Goal: Transaction & Acquisition: Download file/media

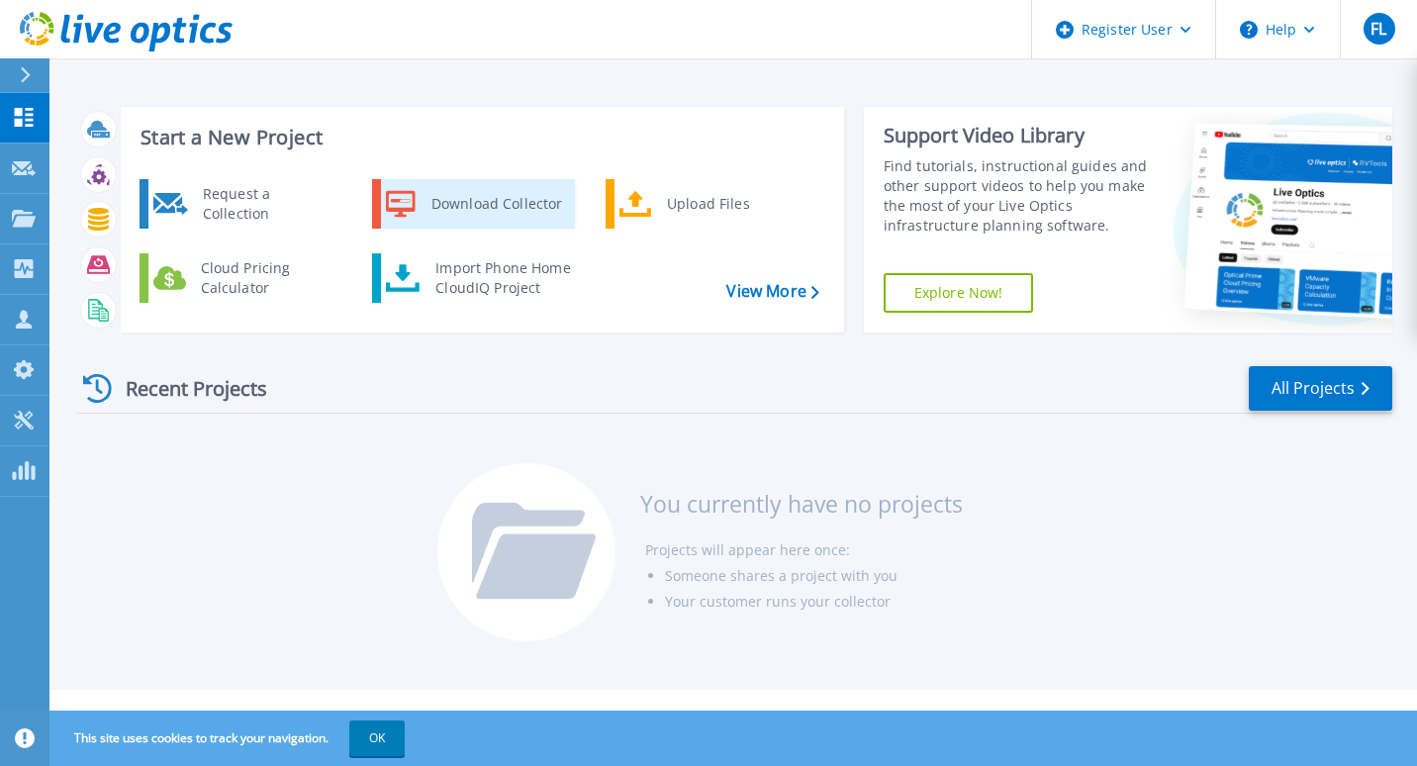
click at [501, 200] on div "Download Collector" at bounding box center [496, 204] width 149 height 40
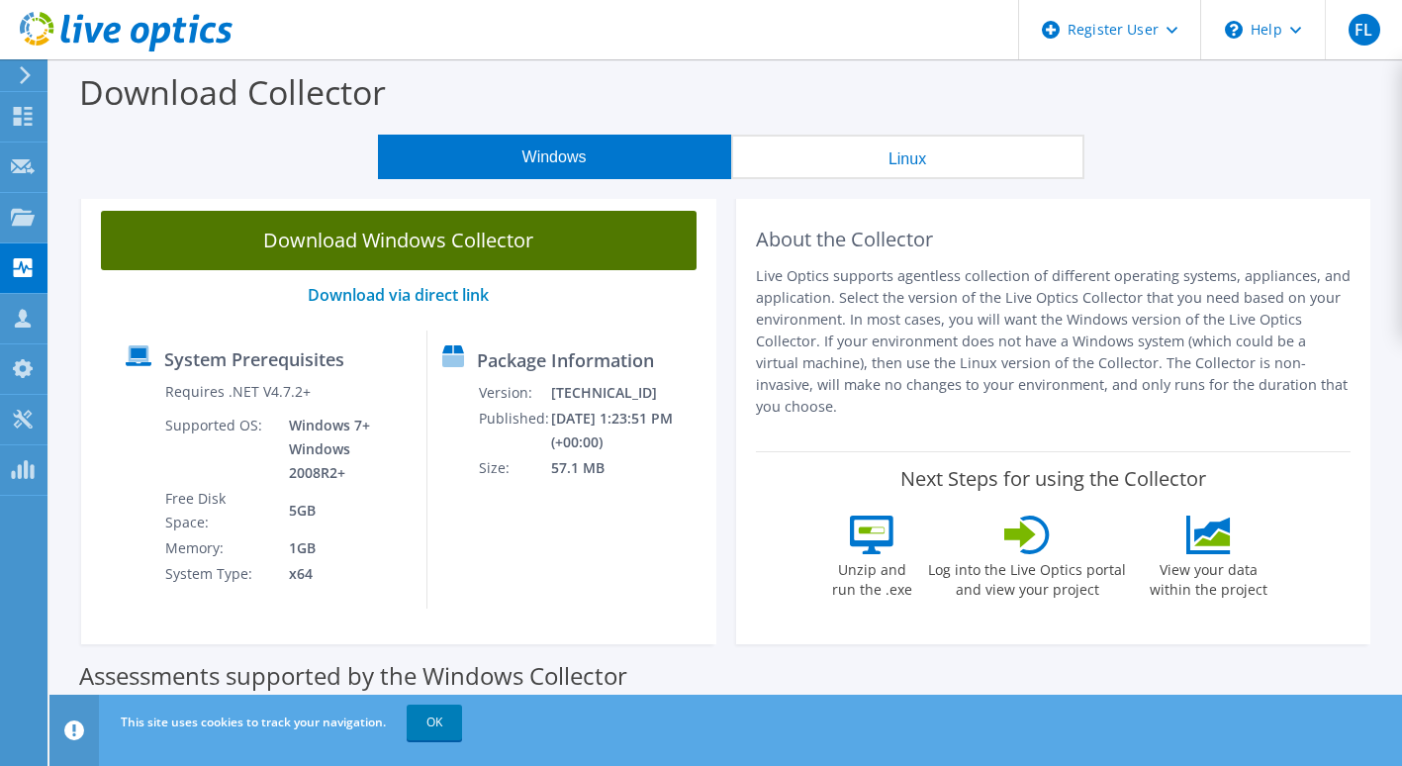
click at [441, 238] on link "Download Windows Collector" at bounding box center [399, 240] width 596 height 59
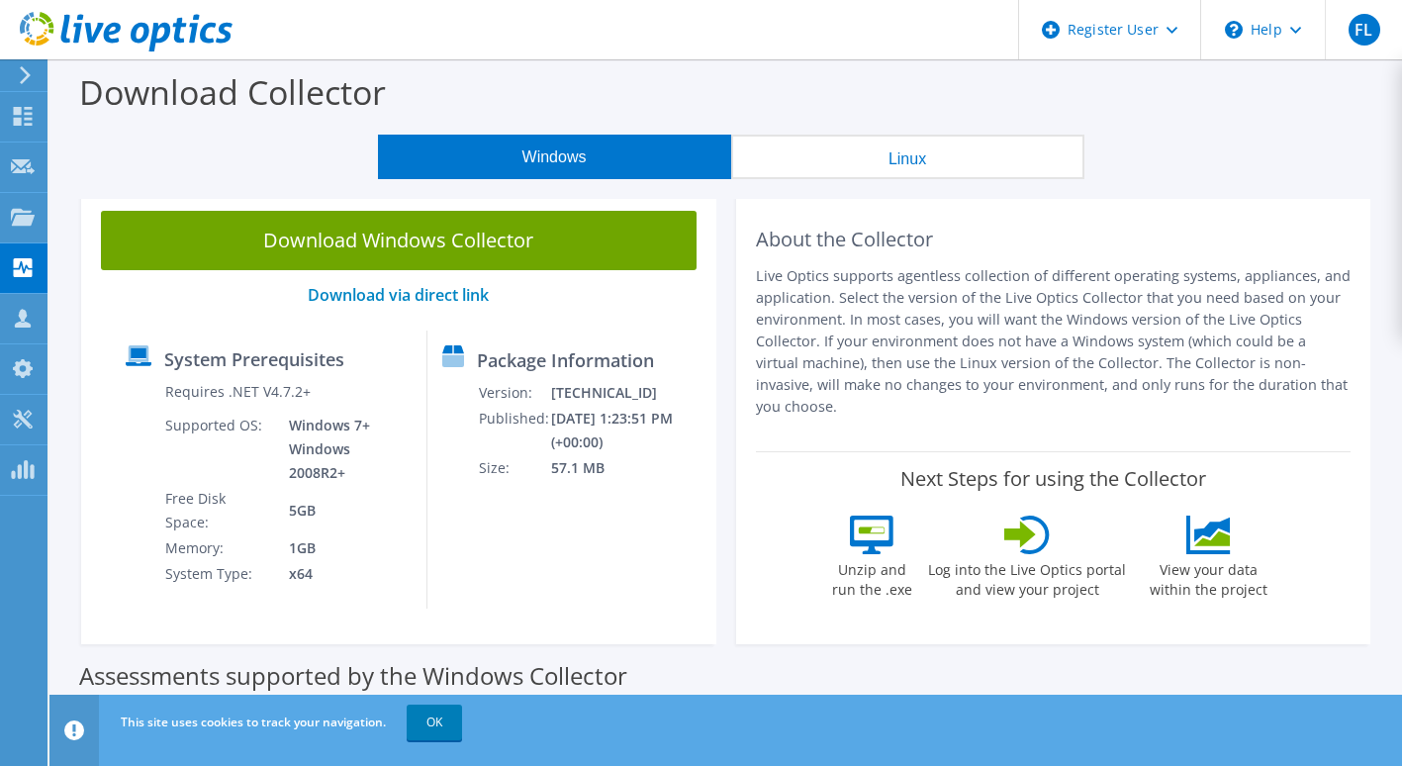
click at [1303, 478] on div "Next Steps for using the Collector Unzip and run the .exe Log into the Live Opt…" at bounding box center [1054, 537] width 596 height 173
click at [1280, 486] on div "Next Steps for using the Collector Unzip and run the .exe Log into the Live Opt…" at bounding box center [1054, 537] width 596 height 173
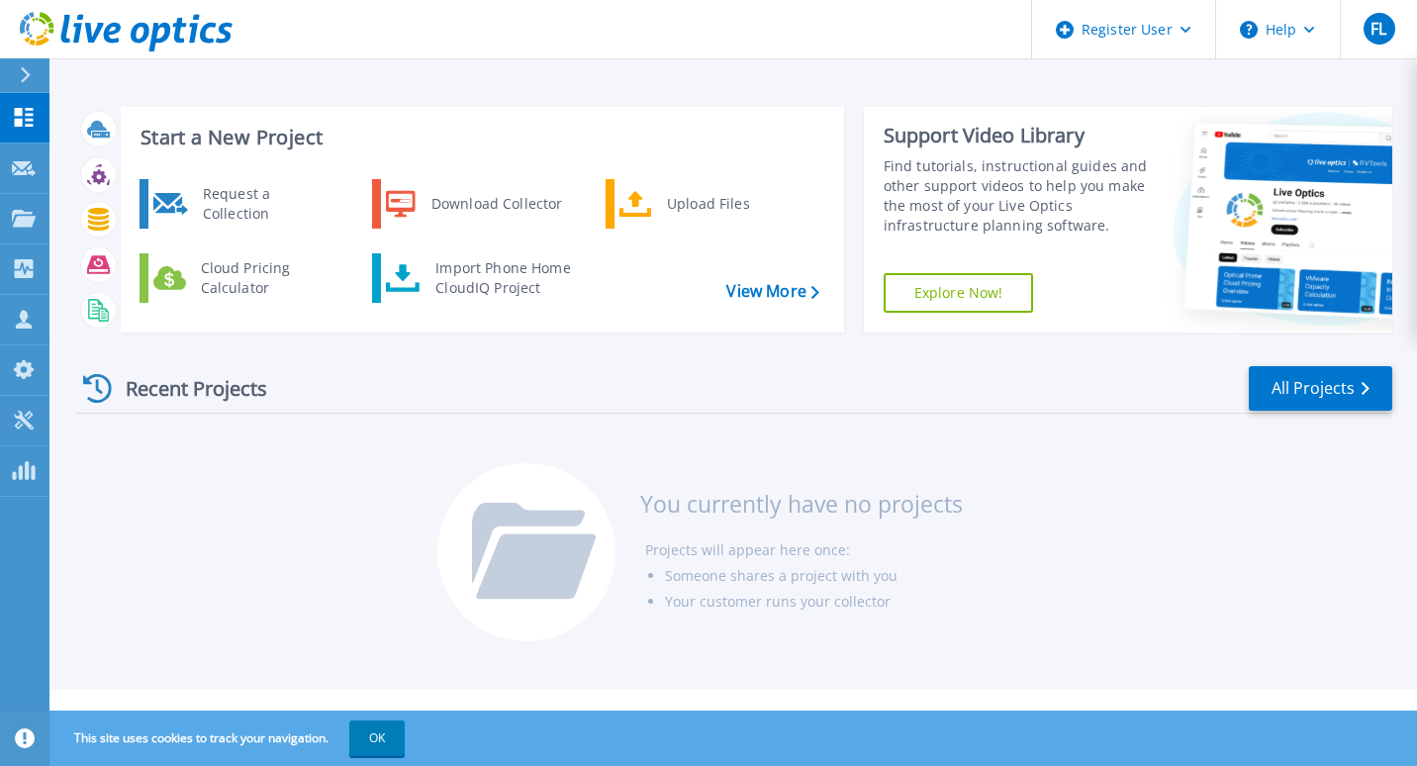
click at [1331, 551] on div "Recent Projects All Projects You currently have no projects Projects will appea…" at bounding box center [734, 504] width 1316 height 313
